Goal: Complete application form

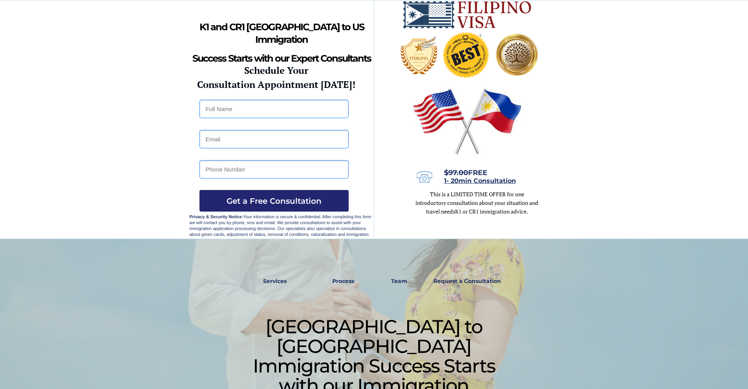
click at [269, 114] on input "text" at bounding box center [274, 109] width 149 height 18
type input "Joseph"
click at [234, 149] on div at bounding box center [374, 119] width 369 height 238
click at [233, 148] on input "email" at bounding box center [274, 139] width 149 height 18
type input "josephbrinas06@gmail.com"
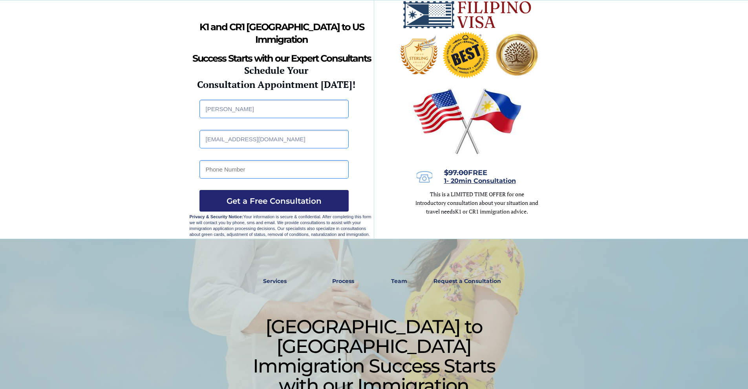
click at [244, 174] on input "tel" at bounding box center [274, 169] width 149 height 18
type input "09563092390"
click at [275, 203] on span "Get a Free Consultation" at bounding box center [274, 200] width 149 height 9
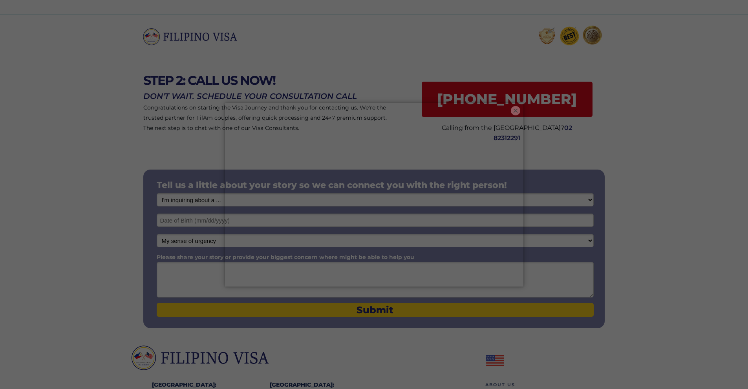
click at [514, 111] on button "×" at bounding box center [515, 110] width 9 height 9
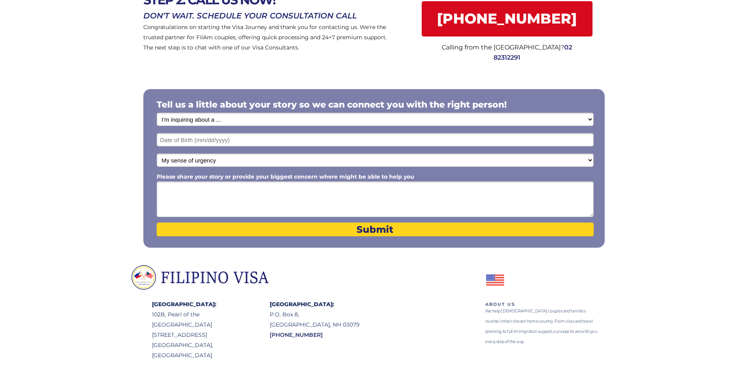
scroll to position [102, 0]
